Goal: Task Accomplishment & Management: Manage account settings

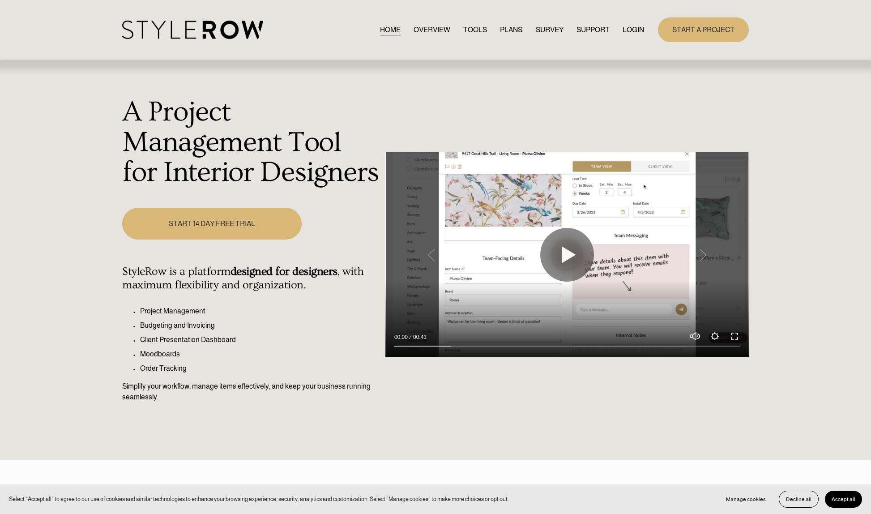
click at [638, 27] on link "LOGIN" at bounding box center [633, 30] width 21 height 12
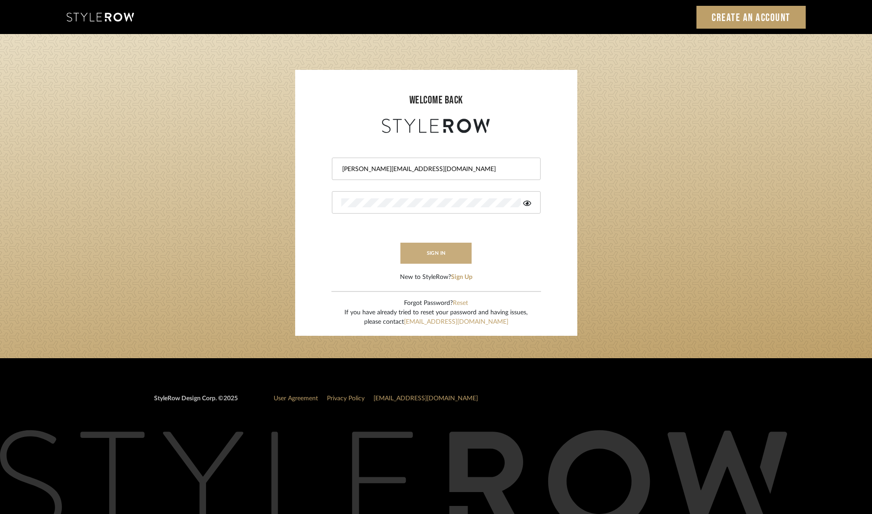
click at [421, 255] on button "sign in" at bounding box center [436, 253] width 72 height 21
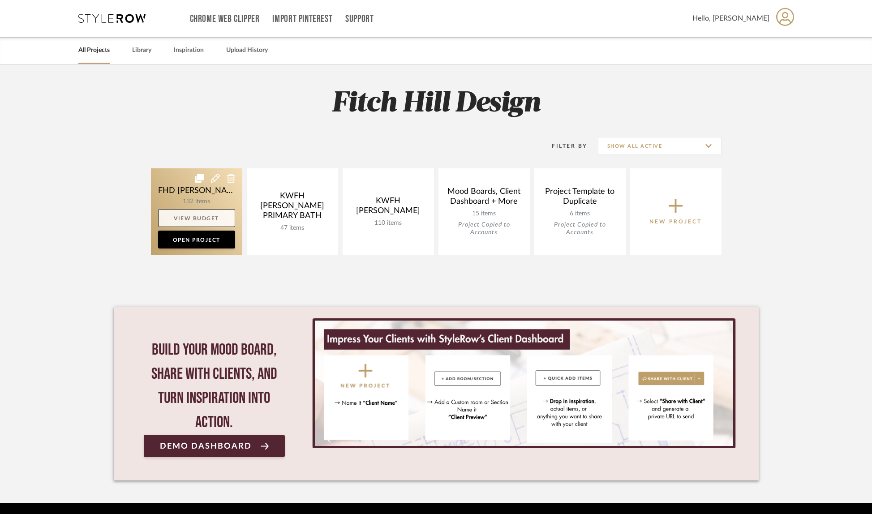
click at [193, 220] on link "View Budget" at bounding box center [196, 218] width 77 height 18
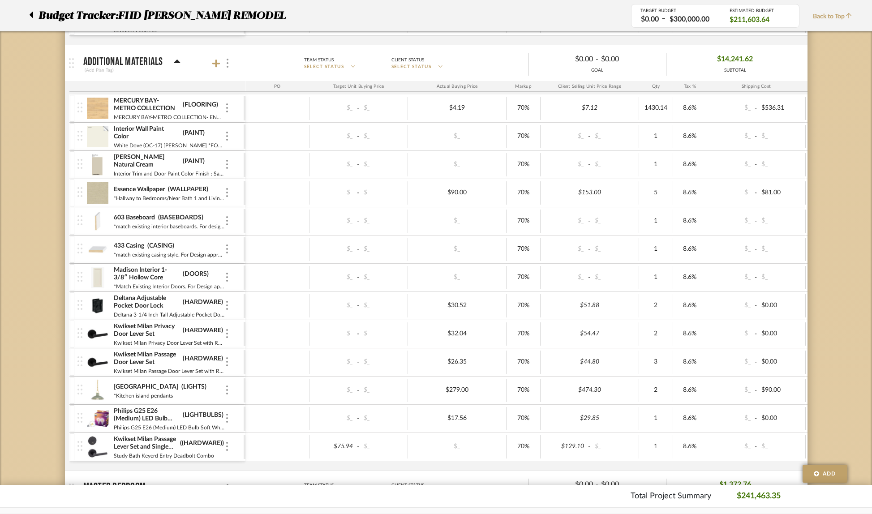
scroll to position [929, 0]
click at [217, 60] on icon at bounding box center [216, 64] width 8 height 9
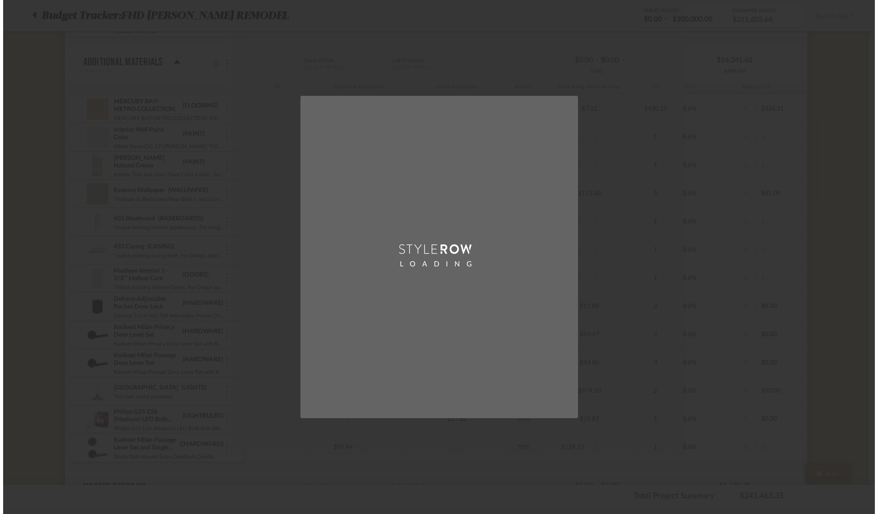
scroll to position [0, 0]
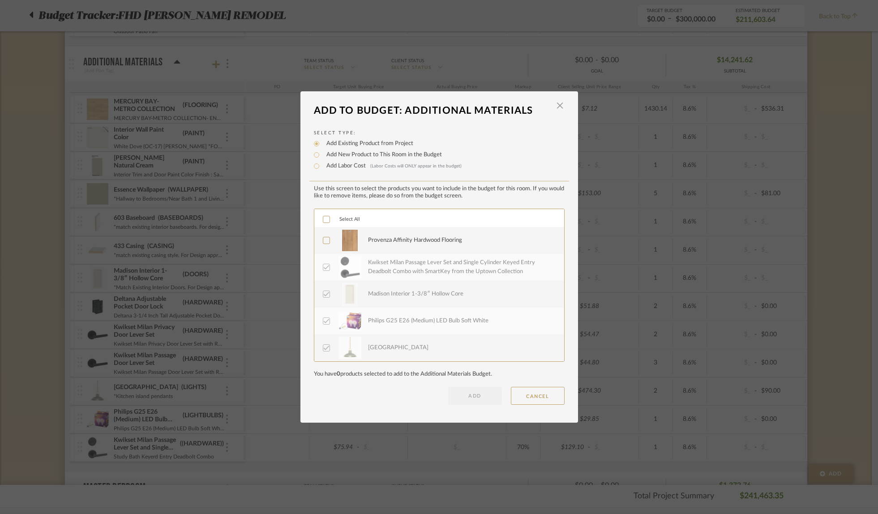
click at [323, 240] on icon at bounding box center [326, 240] width 6 height 6
click at [481, 395] on button "ADD" at bounding box center [475, 396] width 54 height 18
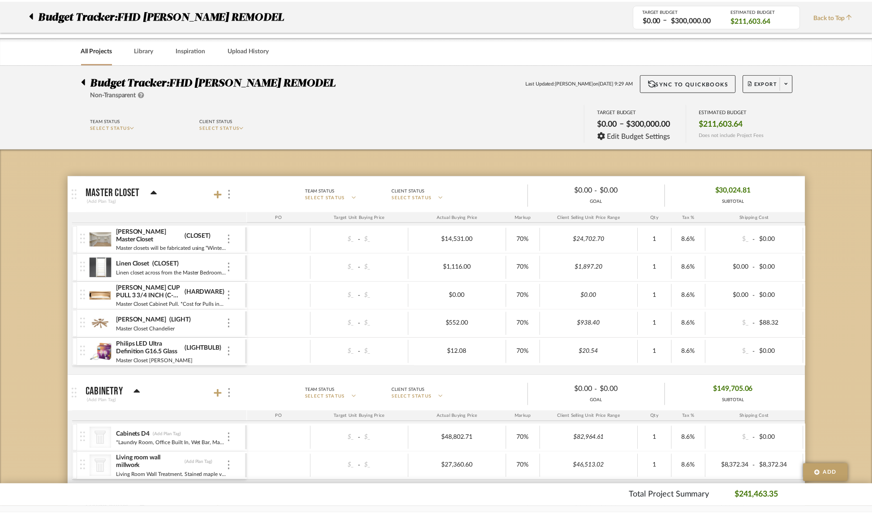
scroll to position [929, 0]
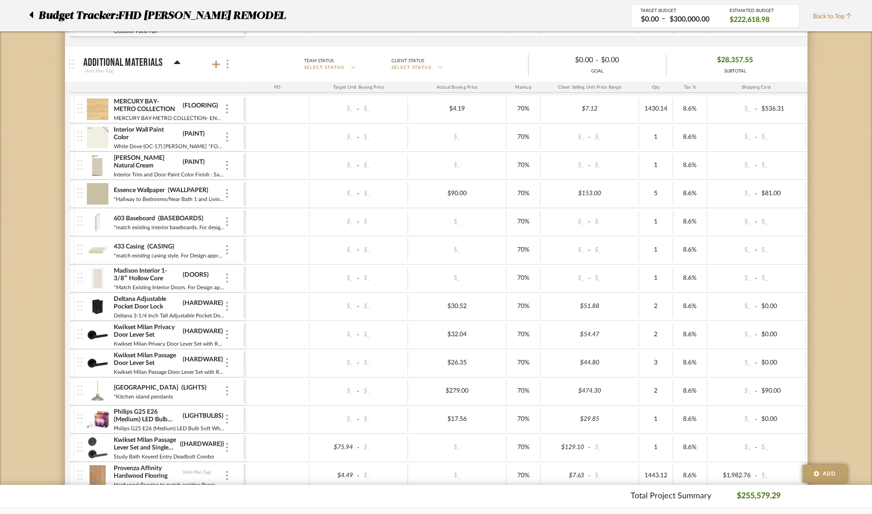
click at [229, 111] on div "MERCURY BAY-METRO COLLECTION (FLOORING) MERCURY BAY-METRO COLLECTION- ENGINEERE…" at bounding box center [160, 109] width 166 height 28
drag, startPoint x: 276, startPoint y: 56, endPoint x: 251, endPoint y: 73, distance: 29.8
click at [277, 56] on mat-panel-description "Team Status SELECT STATUS Client Status SELECT STATUS $0.00 - $0.00 GOAL $28,35…" at bounding box center [522, 64] width 563 height 25
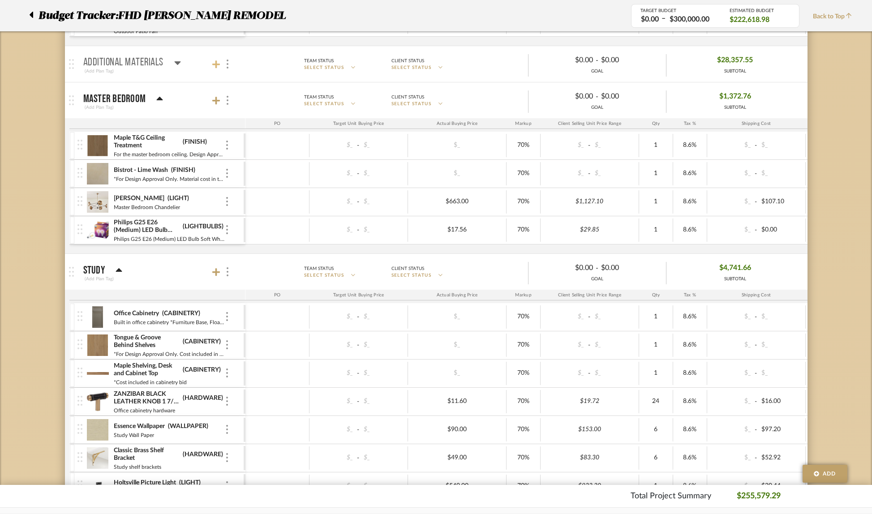
click at [218, 65] on icon at bounding box center [216, 64] width 8 height 9
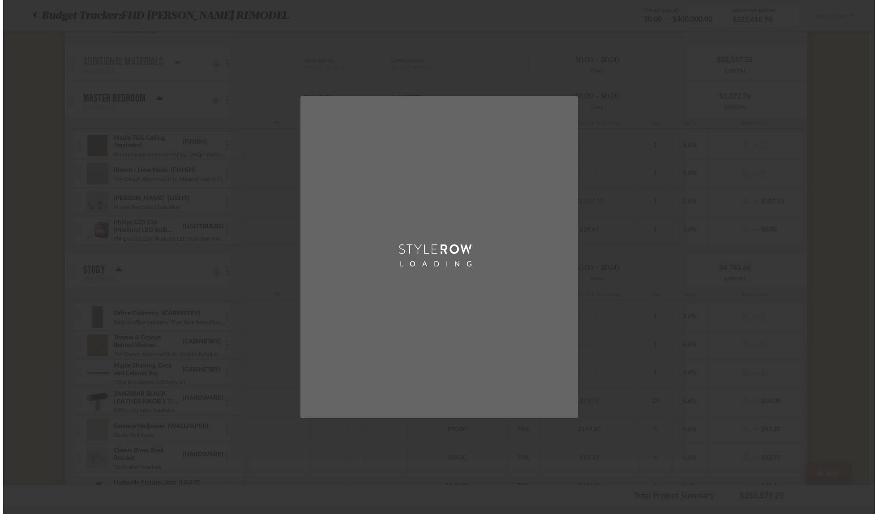
scroll to position [0, 0]
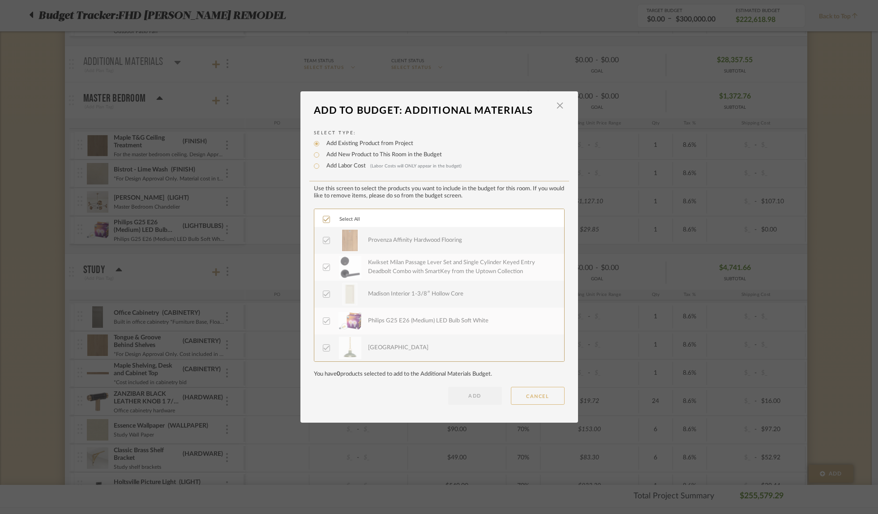
click at [527, 392] on button "CANCEL" at bounding box center [538, 396] width 54 height 18
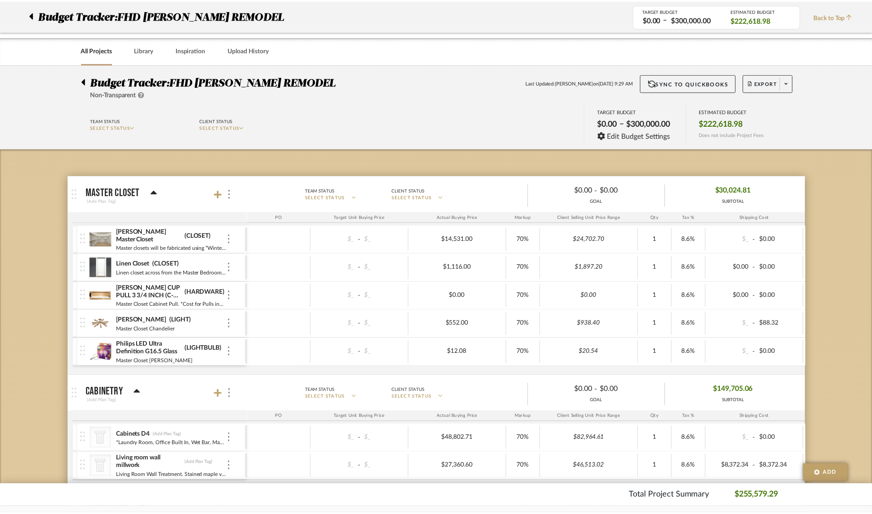
scroll to position [929, 0]
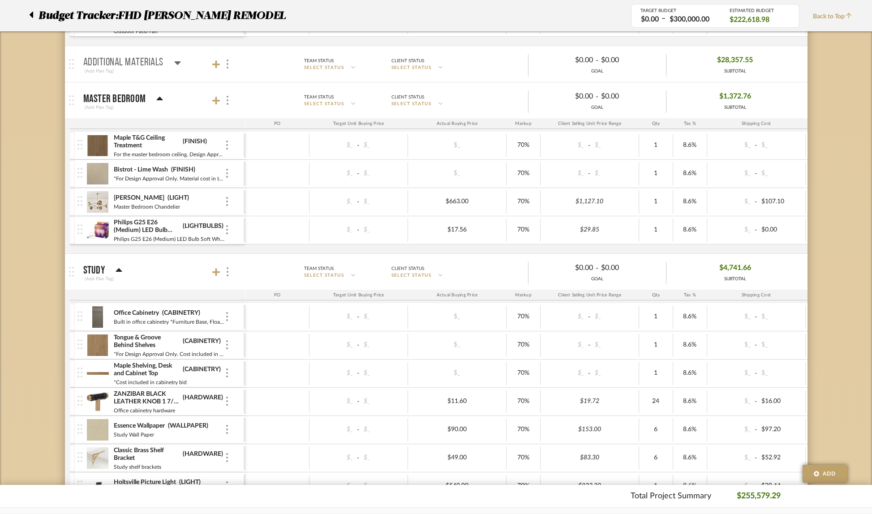
click at [177, 61] on icon at bounding box center [177, 63] width 6 height 4
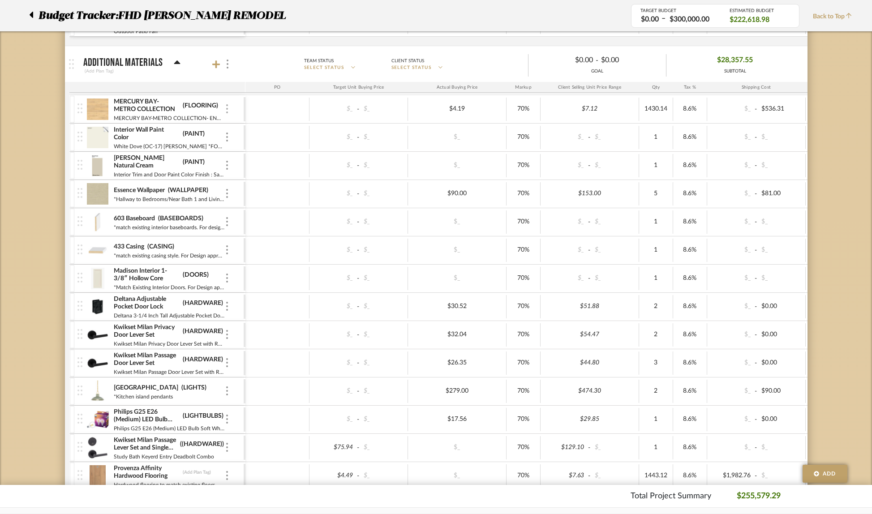
click at [227, 109] on img at bounding box center [227, 108] width 2 height 9
click at [256, 173] on span "Remove Item" at bounding box center [271, 176] width 56 height 8
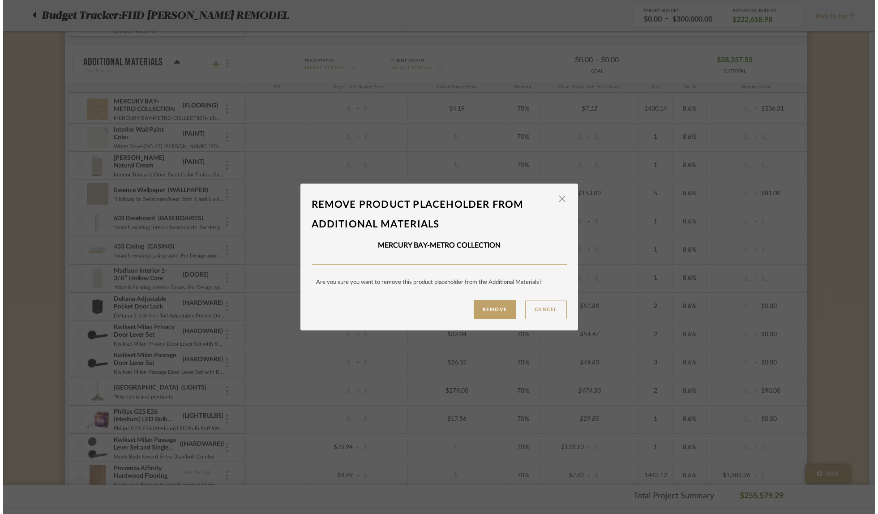
scroll to position [0, 0]
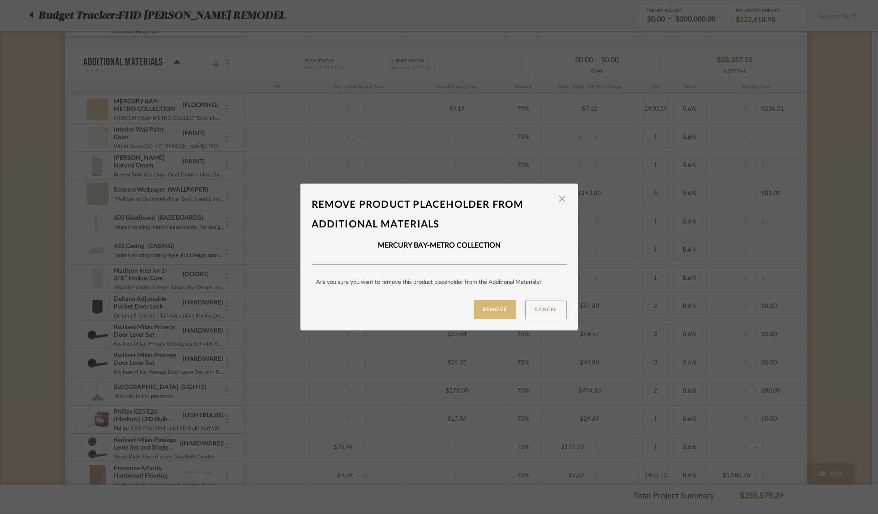
click at [497, 304] on button "Remove" at bounding box center [495, 309] width 43 height 19
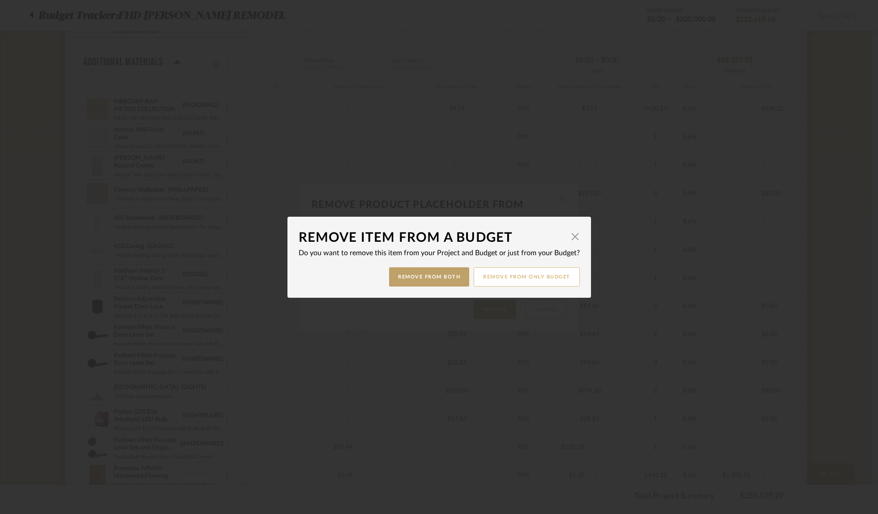
click at [502, 281] on button "Remove from only Budget" at bounding box center [527, 276] width 106 height 19
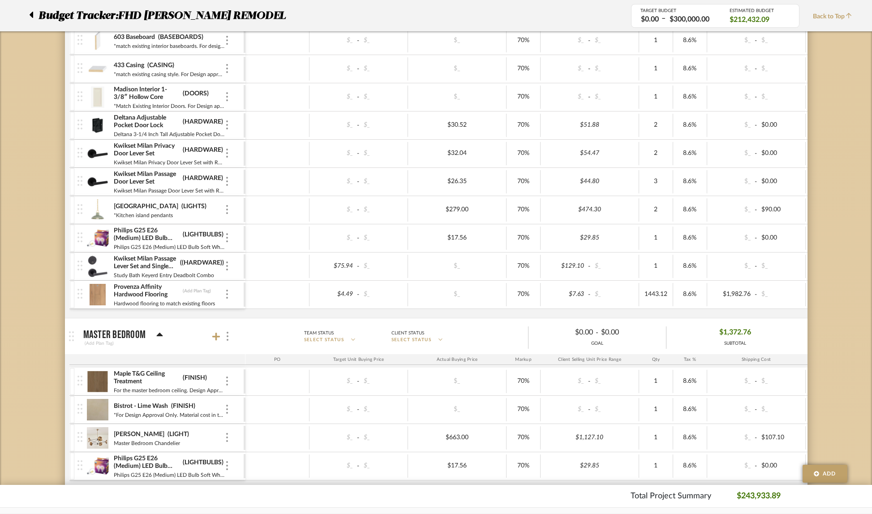
scroll to position [1154, 0]
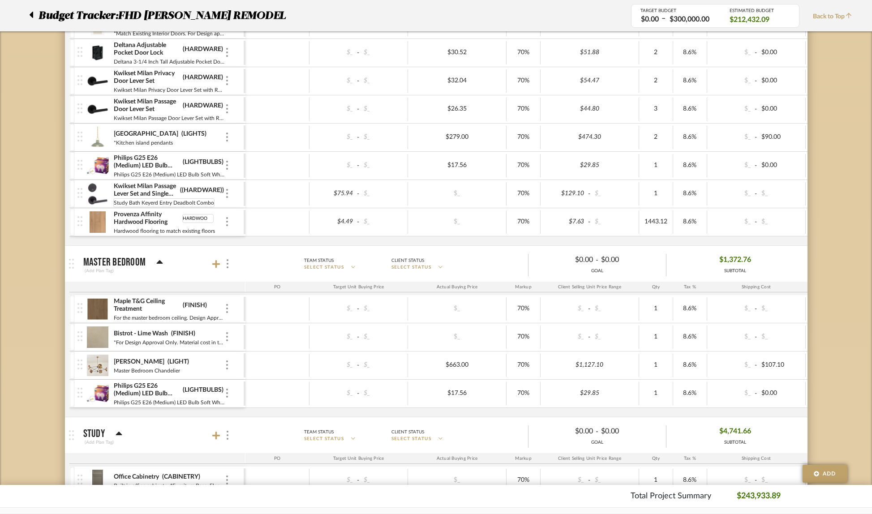
type input "HARDWOOD"
click at [262, 241] on div "Interior Wall Paint Color (PAINT) White Dove (OC-17) [PERSON_NAME] *FOR DESIGN …" at bounding box center [532, 58] width 926 height 376
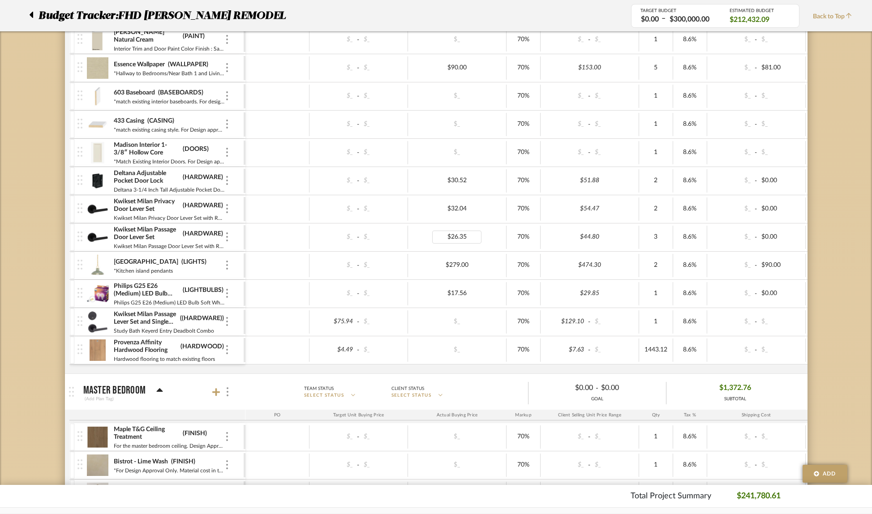
scroll to position [1027, 0]
type input "75.94"
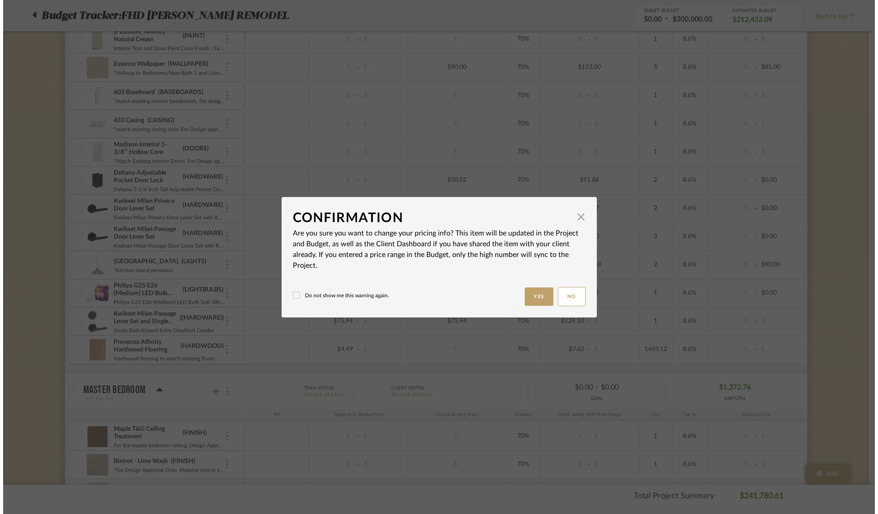
scroll to position [0, 0]
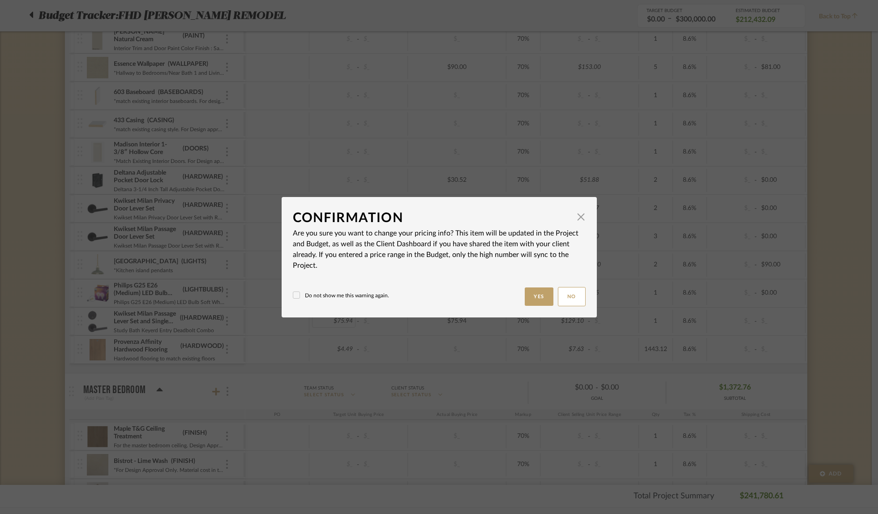
click at [539, 295] on button "Yes" at bounding box center [539, 296] width 29 height 18
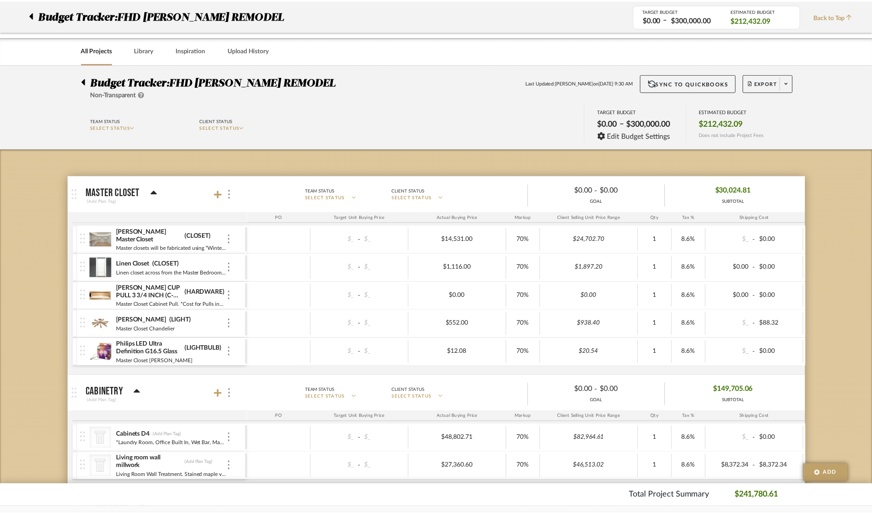
scroll to position [1027, 0]
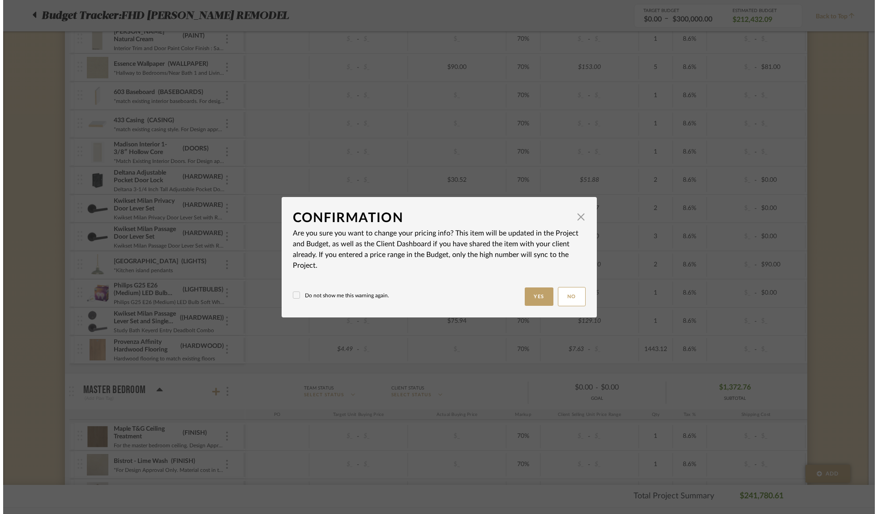
scroll to position [0, 0]
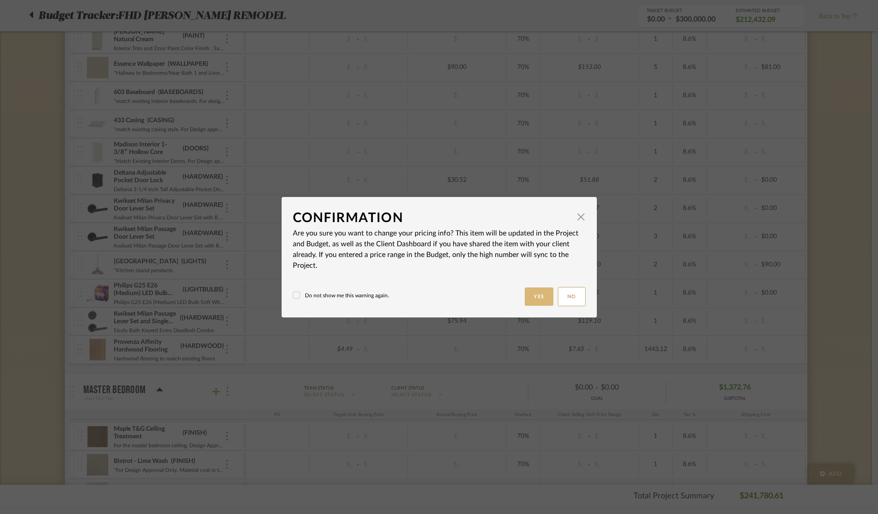
click at [534, 295] on button "Yes" at bounding box center [539, 296] width 29 height 18
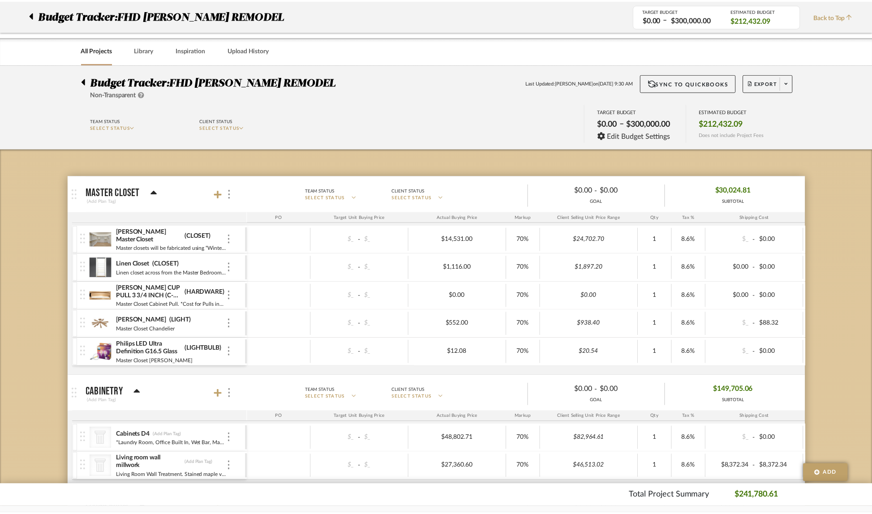
scroll to position [1027, 0]
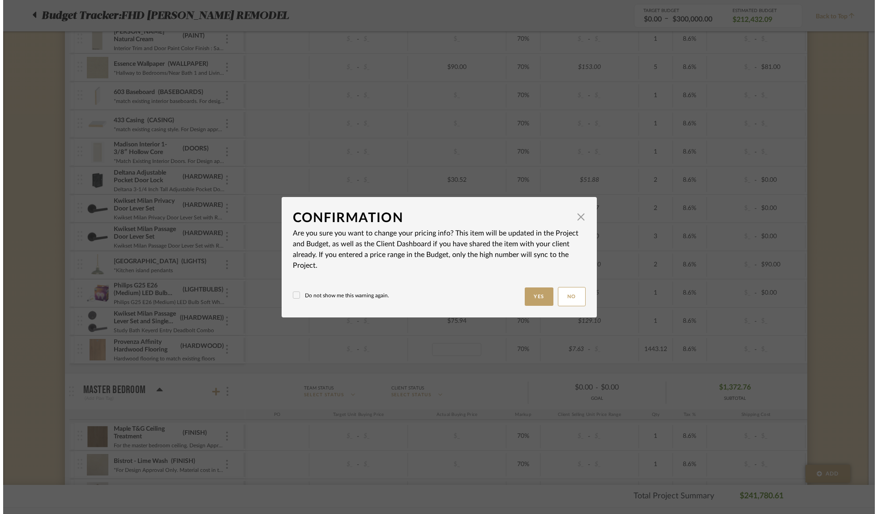
scroll to position [0, 0]
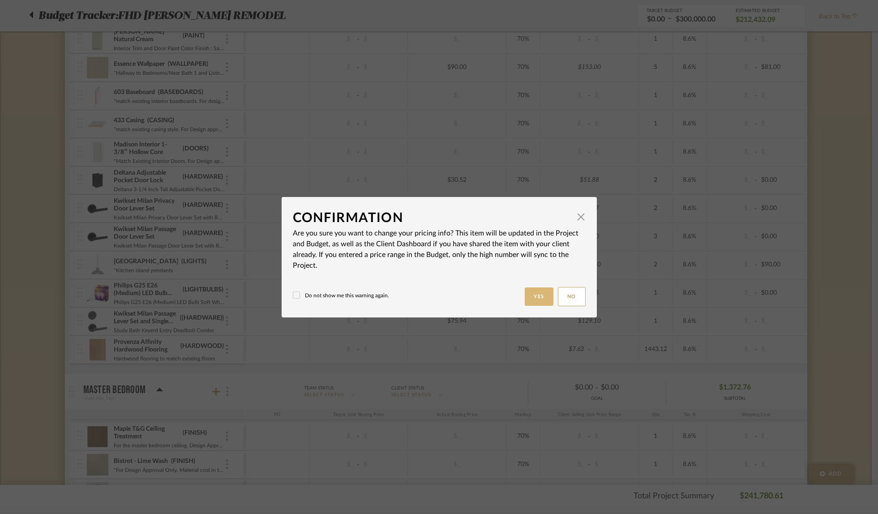
click at [525, 295] on button "Yes" at bounding box center [539, 296] width 29 height 18
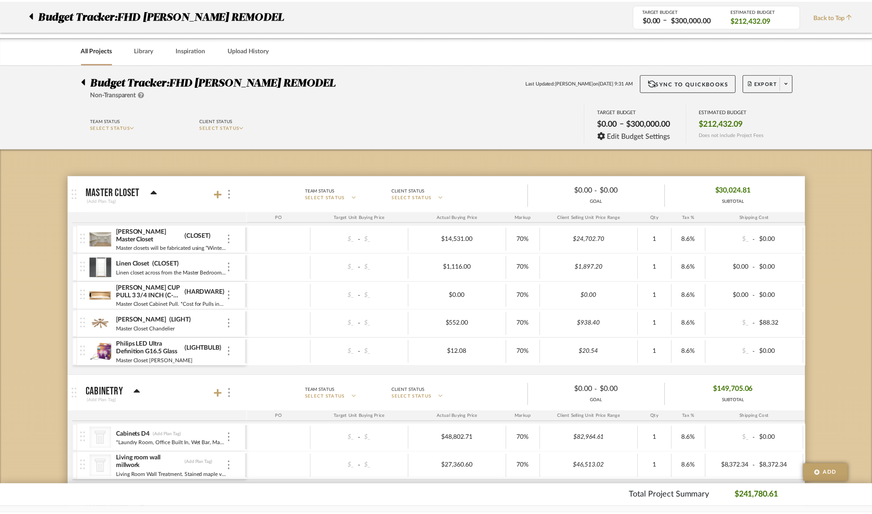
scroll to position [1027, 0]
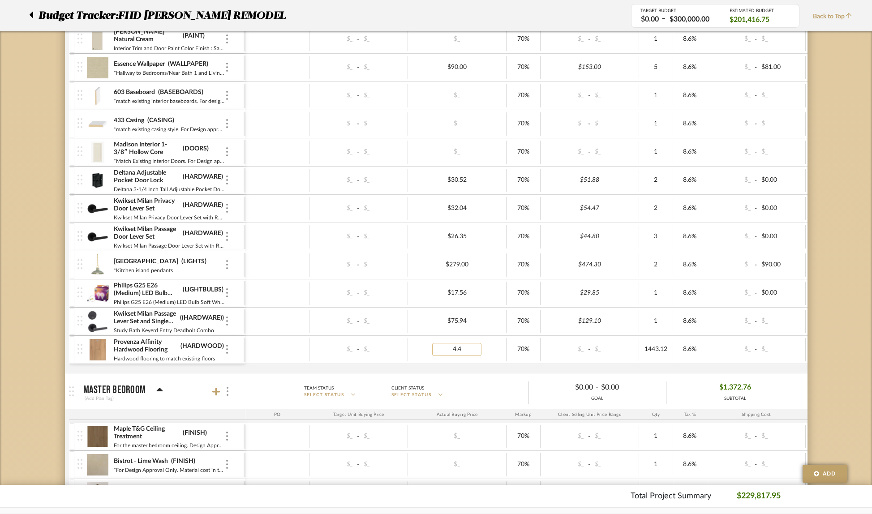
type input "4.49"
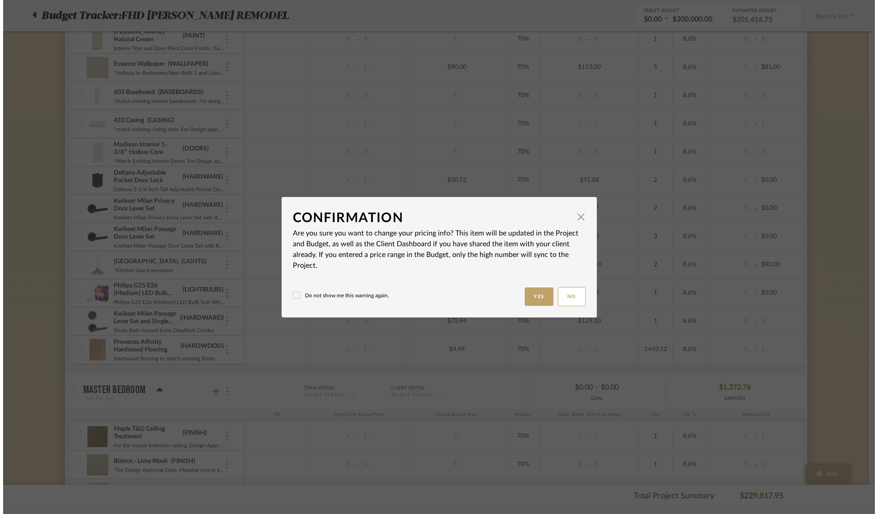
scroll to position [0, 0]
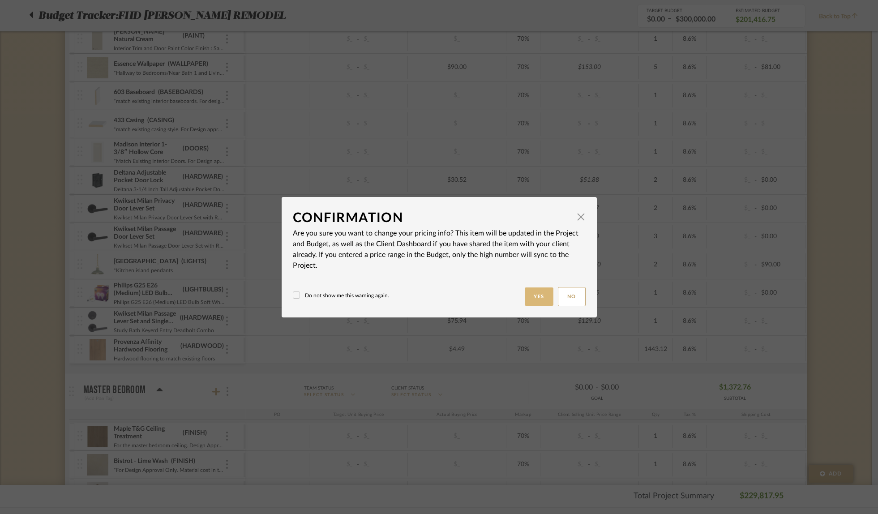
click at [535, 296] on button "Yes" at bounding box center [539, 296] width 29 height 18
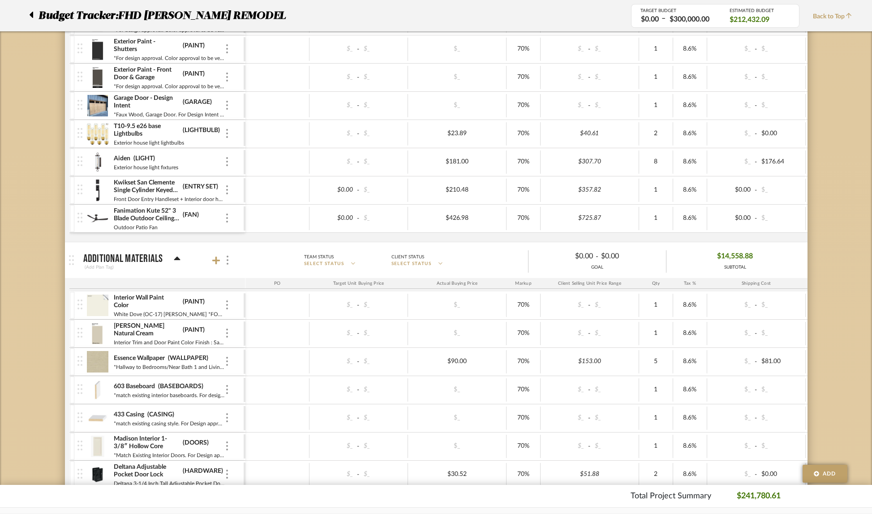
scroll to position [644, 0]
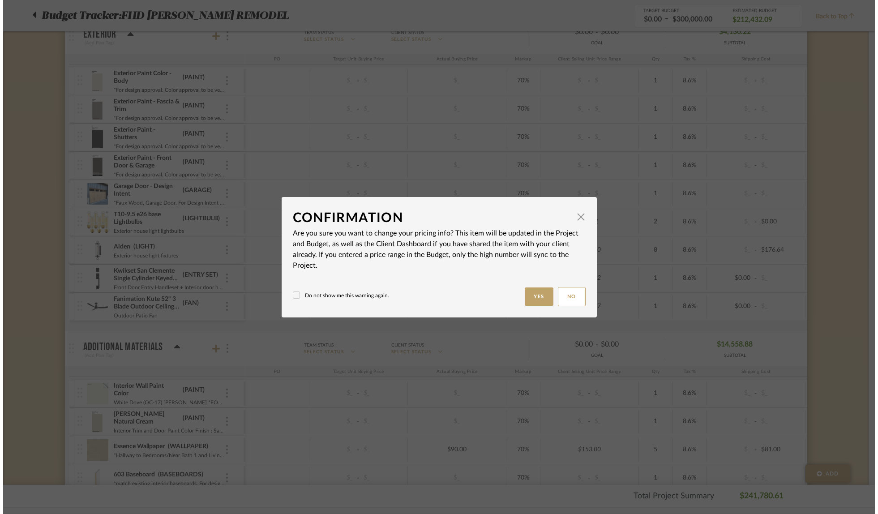
scroll to position [0, 0]
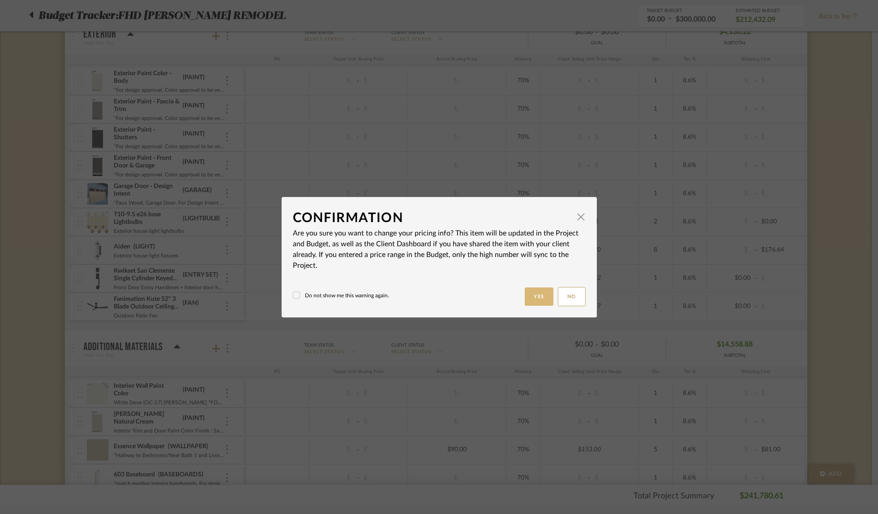
click at [531, 297] on button "Yes" at bounding box center [539, 296] width 29 height 18
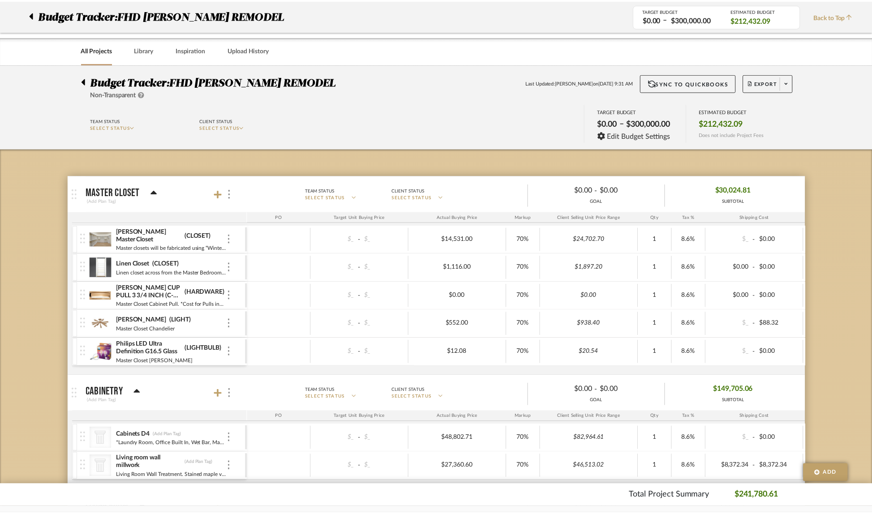
scroll to position [644, 0]
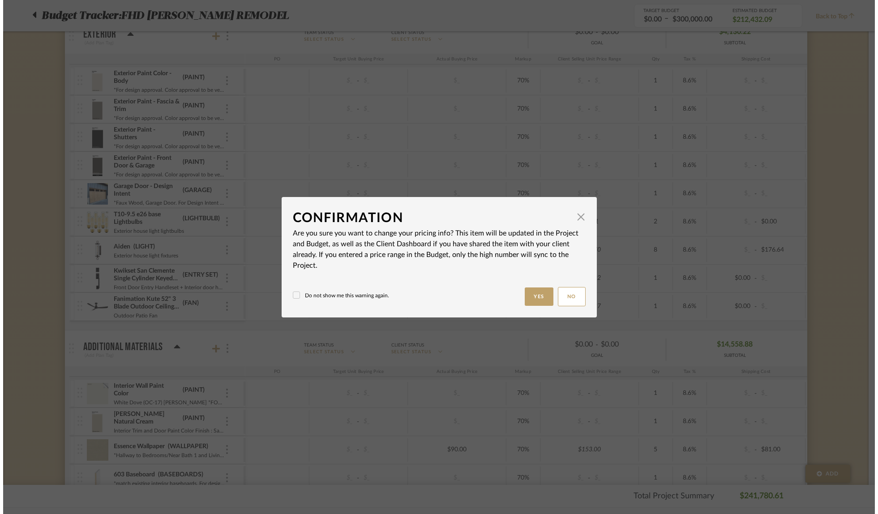
scroll to position [0, 0]
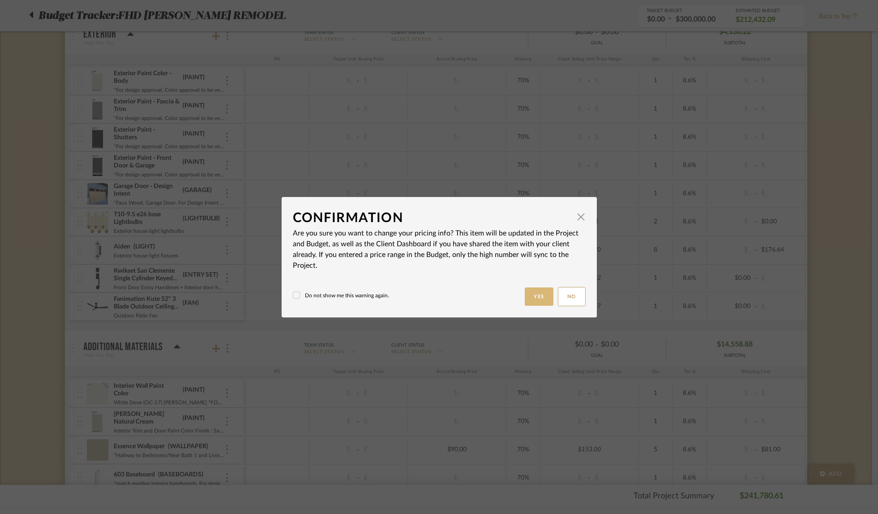
click at [531, 293] on button "Yes" at bounding box center [539, 296] width 29 height 18
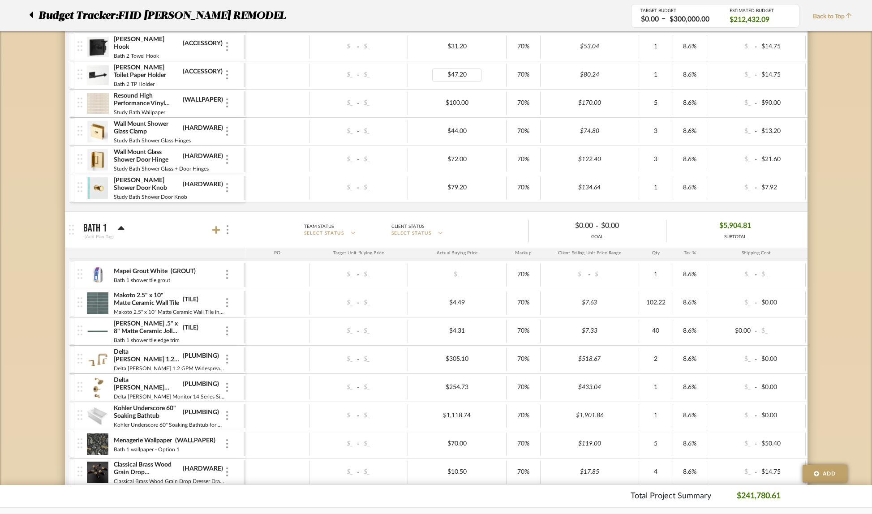
scroll to position [3173, 0]
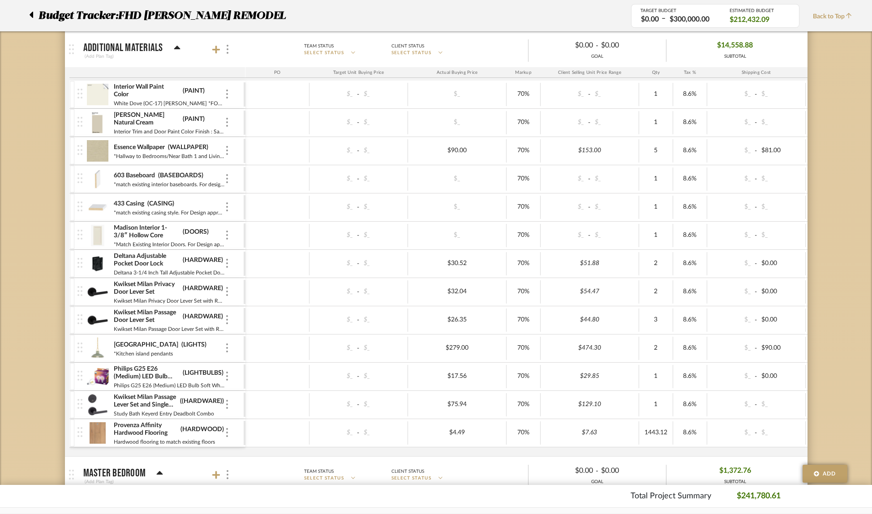
scroll to position [944, 0]
type input "2"
click at [501, 452] on div "Interior Wall Paint Color (PAINT) White Dove (OC-17) [PERSON_NAME] *FOR DESIGN …" at bounding box center [532, 268] width 926 height 376
type input "Study Bath Keyerd Entry Deadbolt Combo & Garage door"
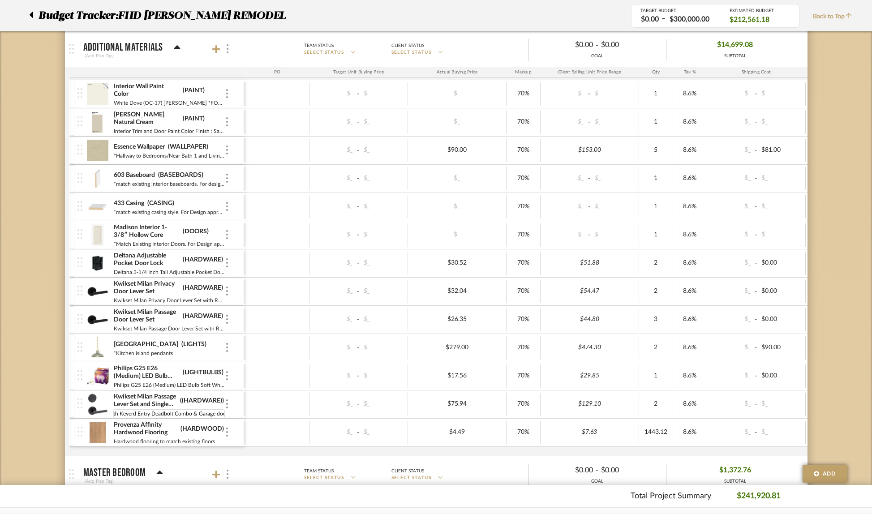
scroll to position [0, 24]
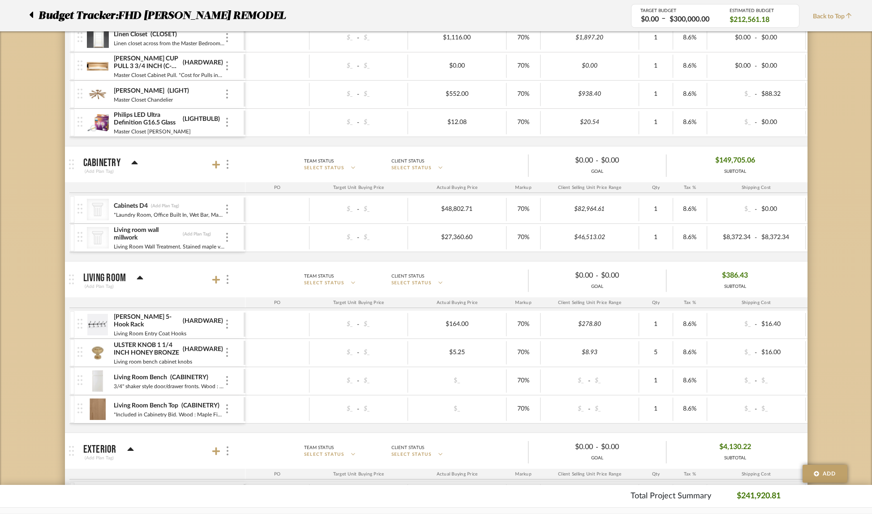
scroll to position [227, 0]
click at [228, 171] on div at bounding box center [227, 166] width 9 height 12
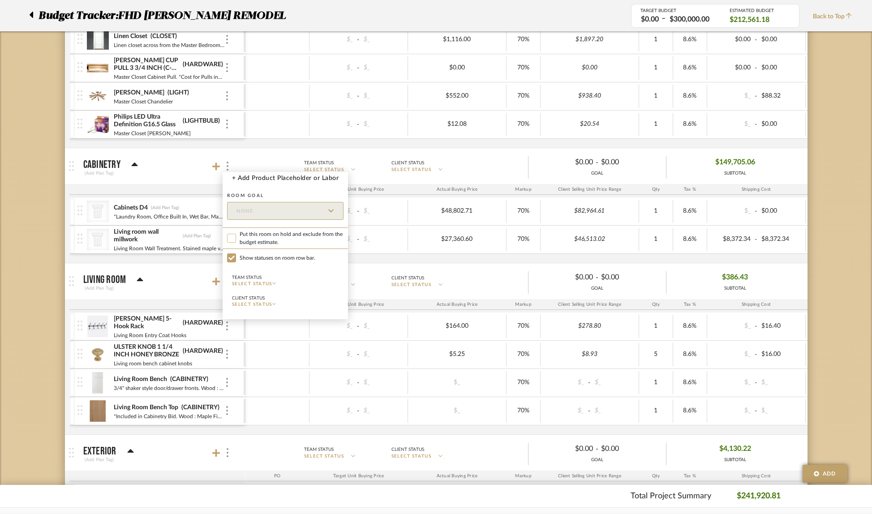
click at [230, 238] on input "Put this room on hold and exclude from the budget estimate." at bounding box center [231, 238] width 9 height 9
checkbox input "true"
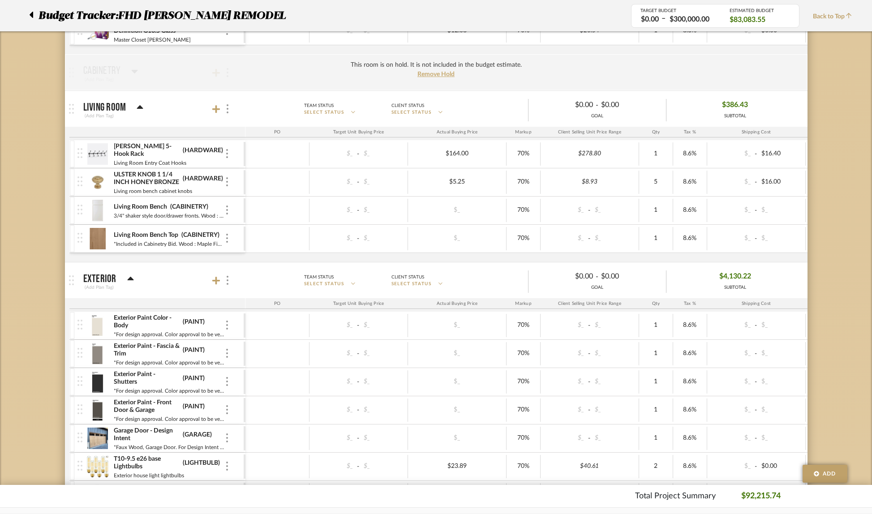
scroll to position [267, 0]
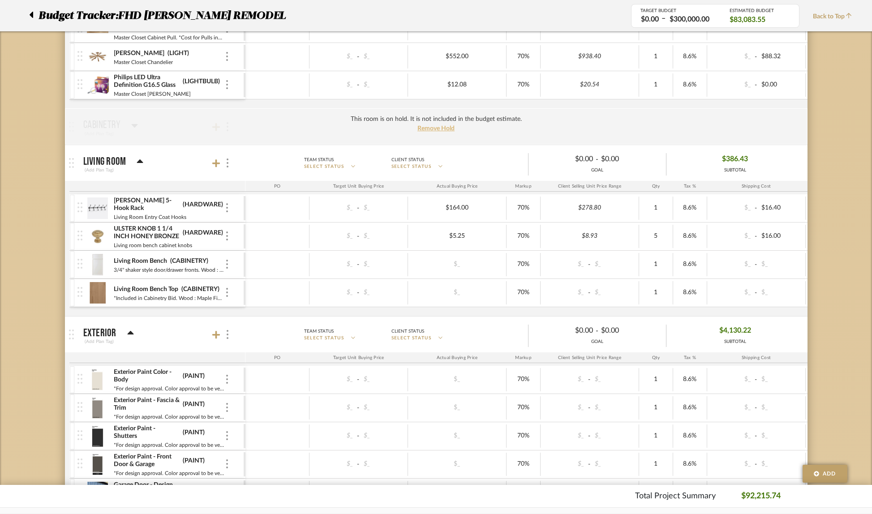
click at [426, 129] on span "Remove Hold" at bounding box center [435, 128] width 37 height 6
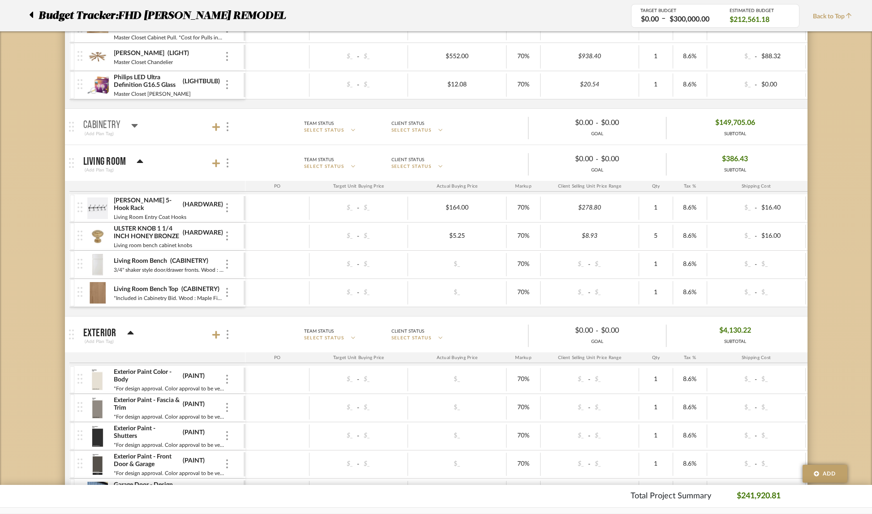
click at [136, 126] on icon at bounding box center [134, 125] width 7 height 11
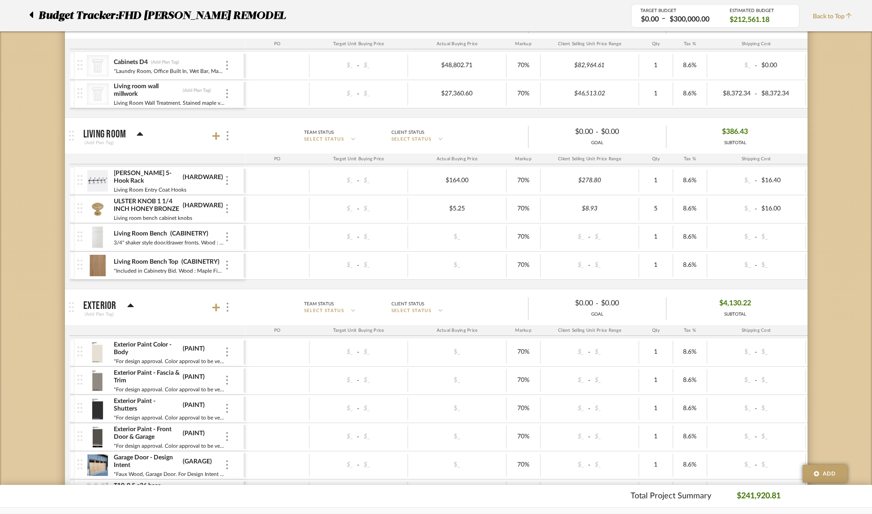
scroll to position [313, 0]
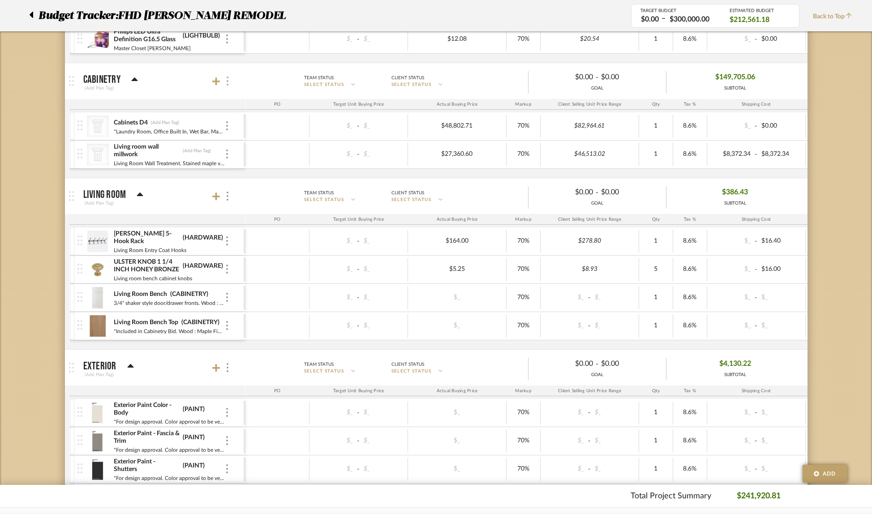
click at [227, 81] on img at bounding box center [228, 81] width 2 height 9
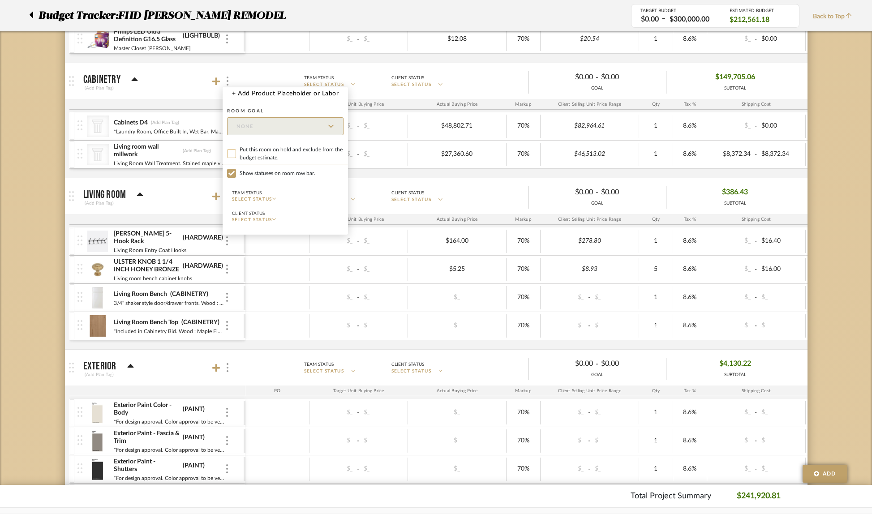
click at [231, 153] on input "Put this room on hold and exclude from the budget estimate." at bounding box center [231, 153] width 9 height 9
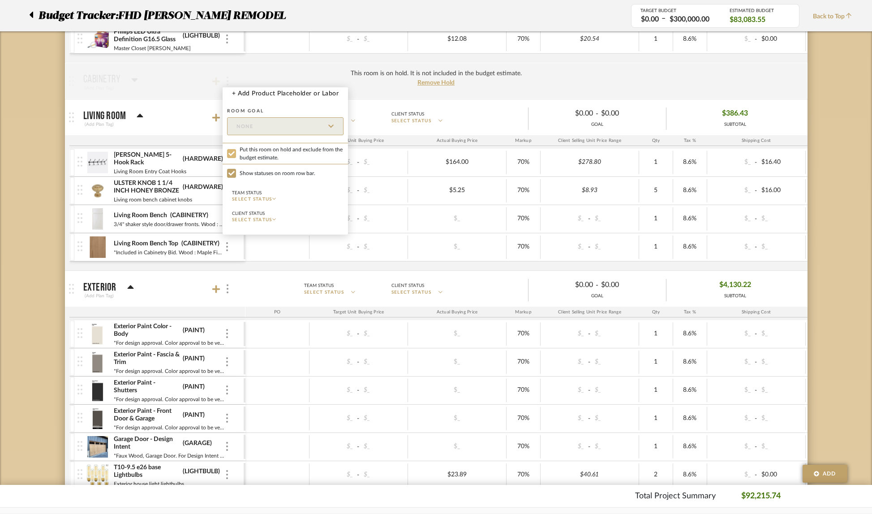
click at [231, 153] on input "Put this room on hold and exclude from the budget estimate." at bounding box center [231, 153] width 9 height 9
checkbox input "false"
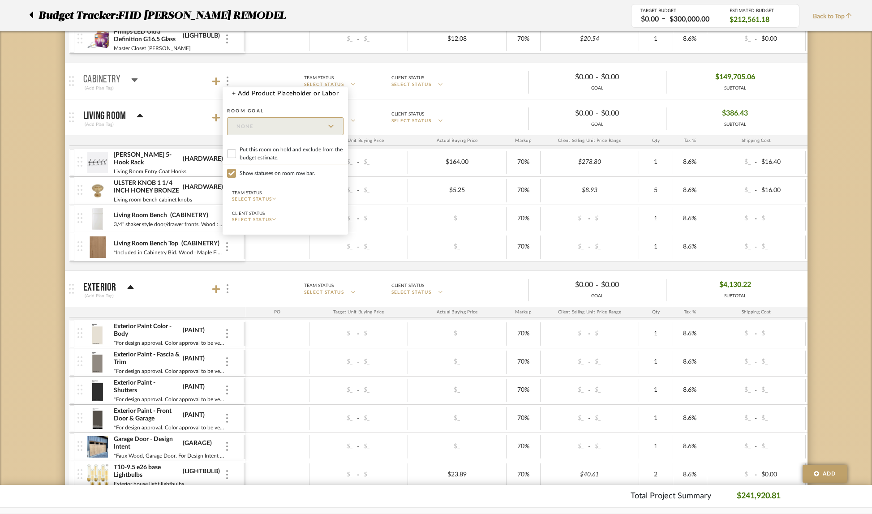
click at [381, 56] on div at bounding box center [436, 257] width 872 height 514
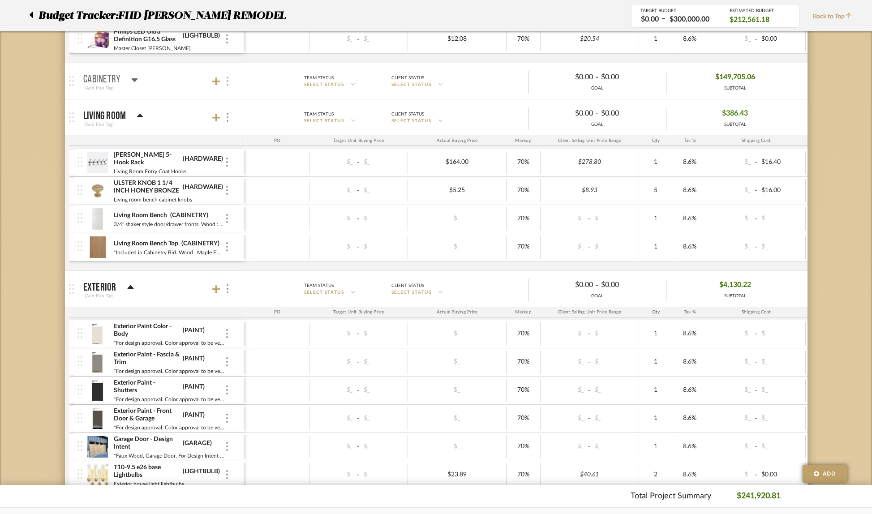
click at [228, 82] on img at bounding box center [228, 81] width 2 height 9
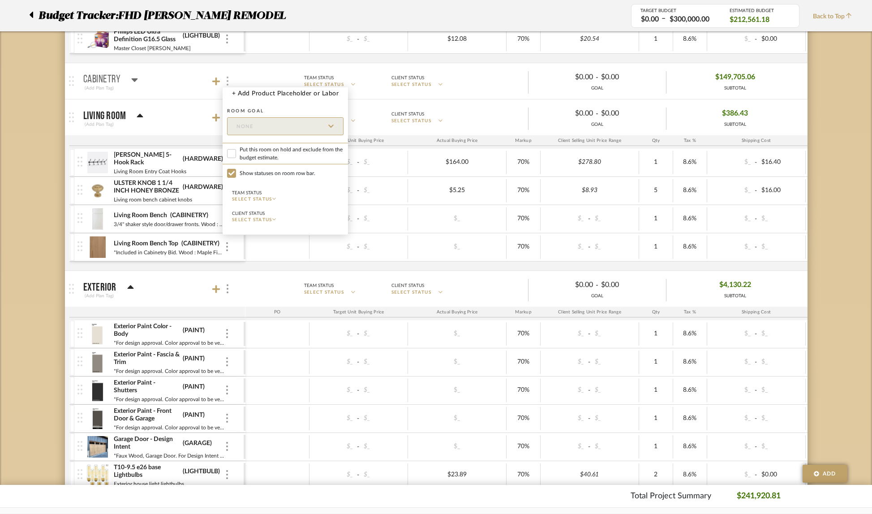
click at [228, 82] on div at bounding box center [436, 257] width 872 height 514
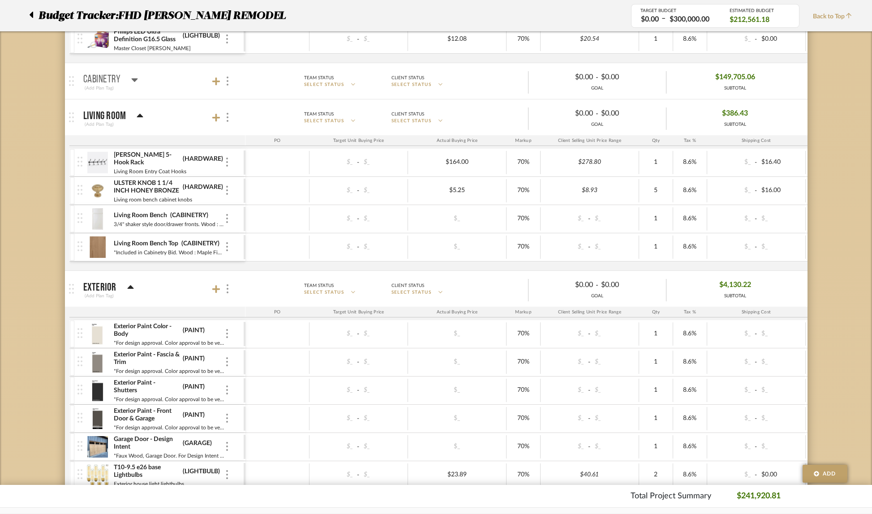
click at [138, 80] on mat-panel-title "Cabinetry (Add Plan Tag)" at bounding box center [162, 81] width 158 height 22
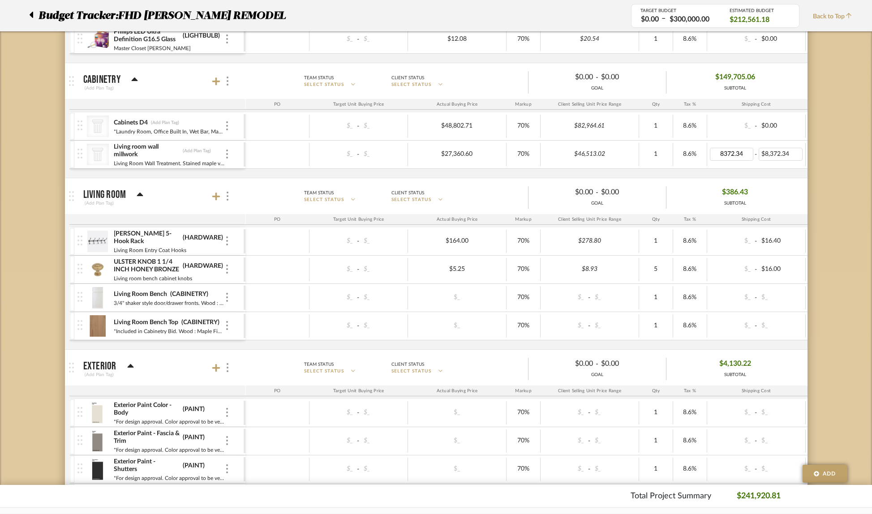
type input "0"
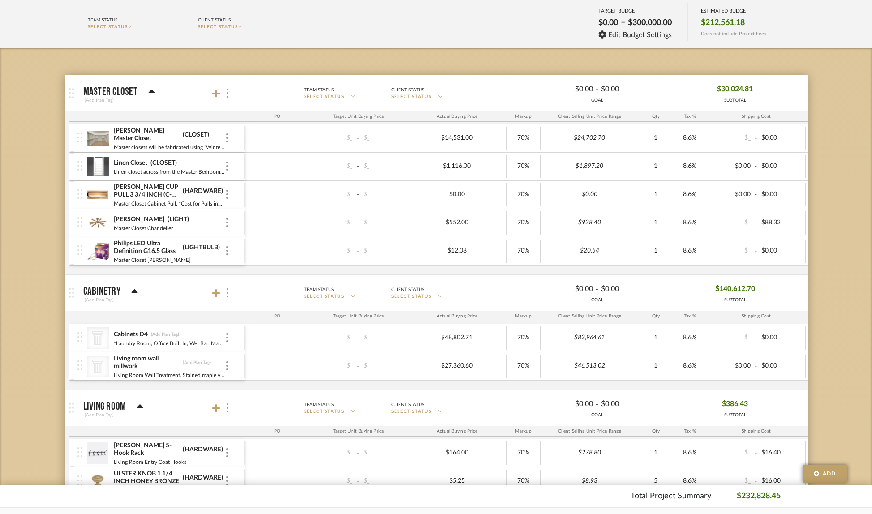
scroll to position [101, 0]
click at [228, 367] on div at bounding box center [227, 366] width 4 height 10
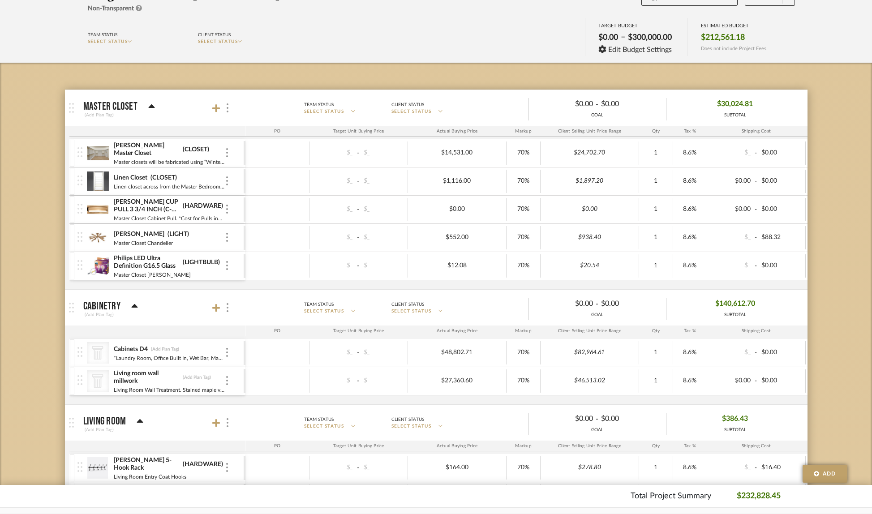
scroll to position [103, 0]
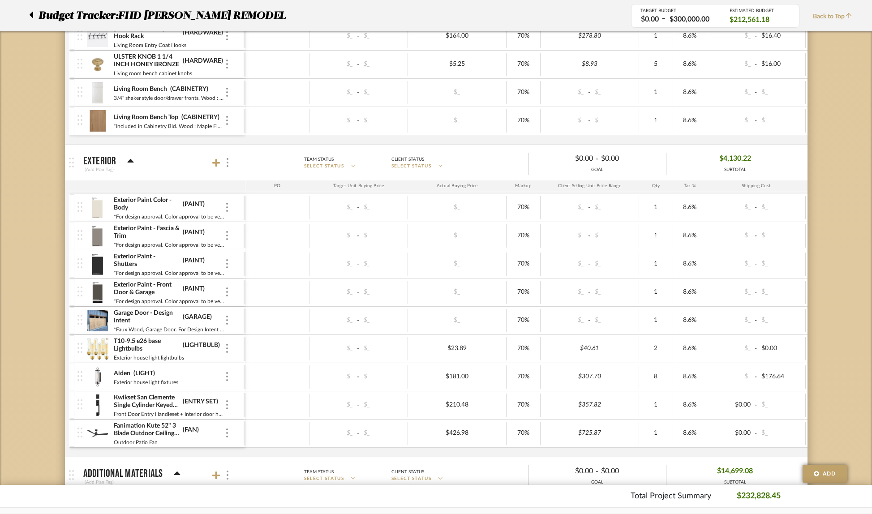
scroll to position [371, 0]
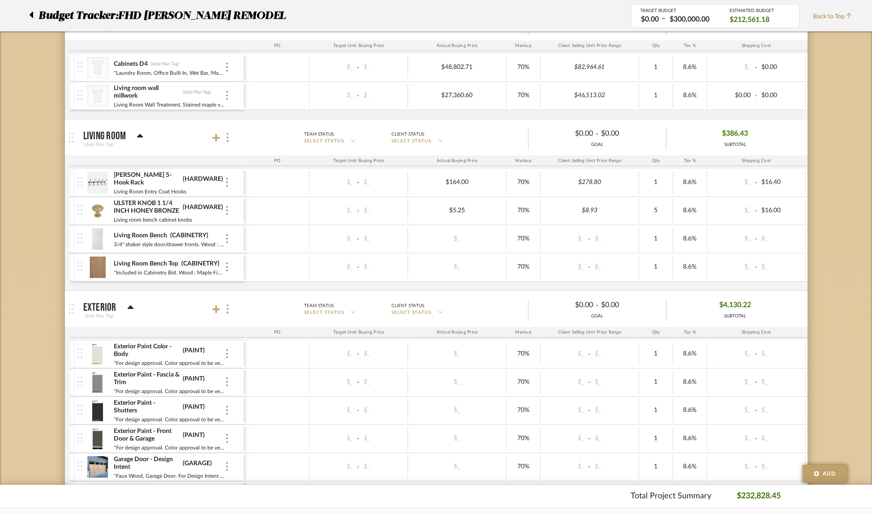
click at [30, 12] on icon at bounding box center [31, 14] width 4 height 11
